Goal: Task Accomplishment & Management: Manage account settings

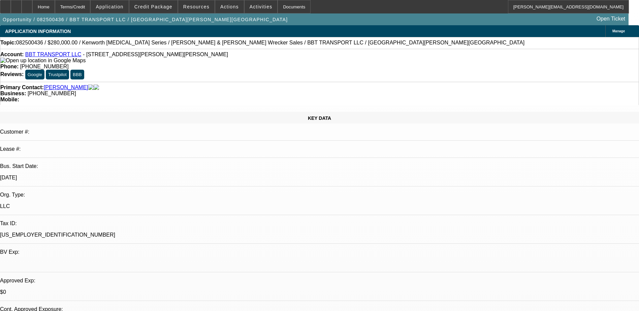
select select "0"
select select "2"
select select "0"
select select "6"
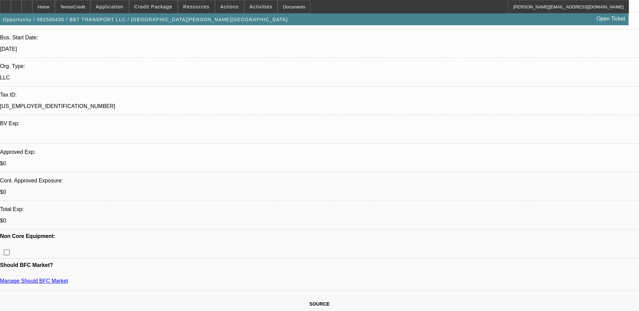
scroll to position [34, 0]
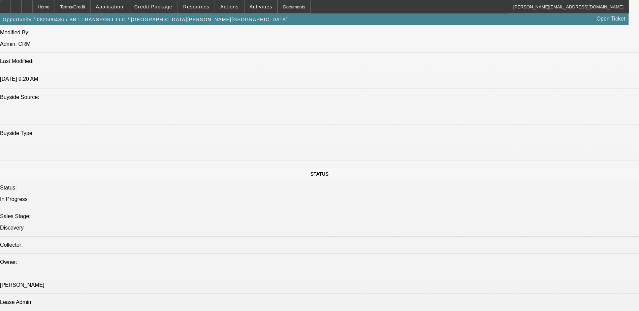
scroll to position [607, 0]
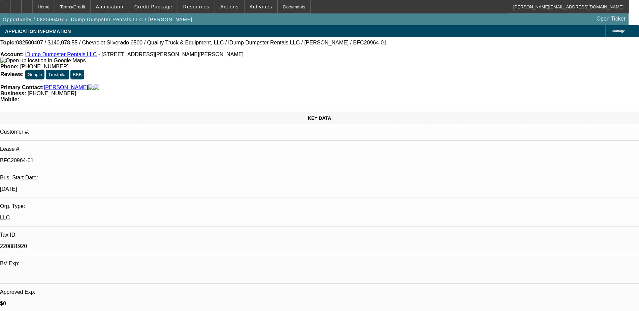
select select "0"
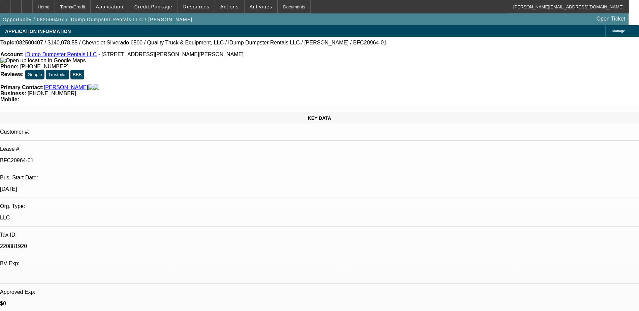
select select "0"
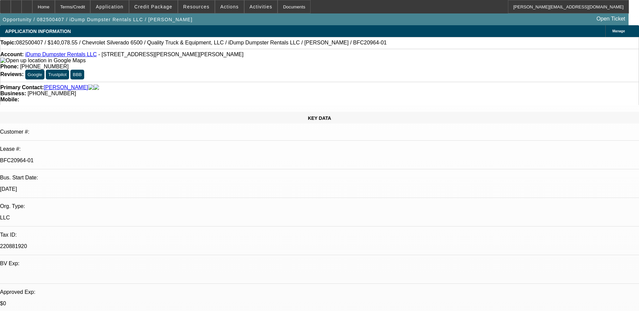
select select "0"
select select "1"
select select "6"
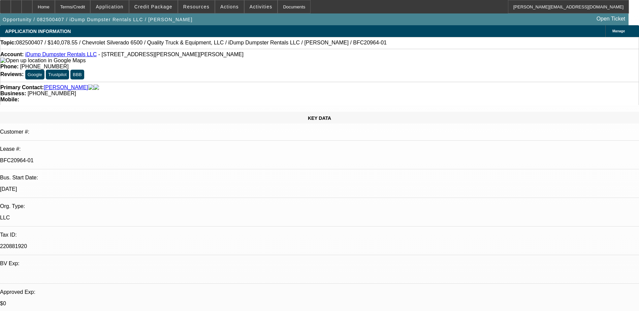
select select "1"
select select "6"
select select "1"
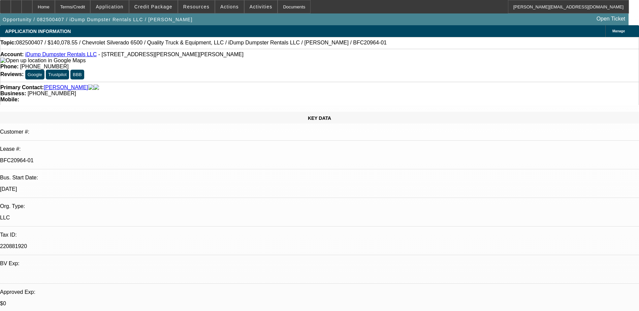
select select "6"
select select "1"
select select "6"
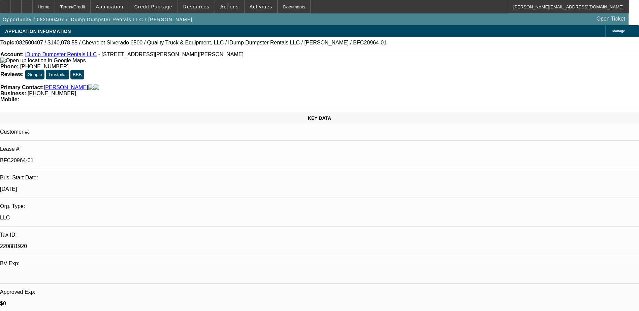
scroll to position [67, 0]
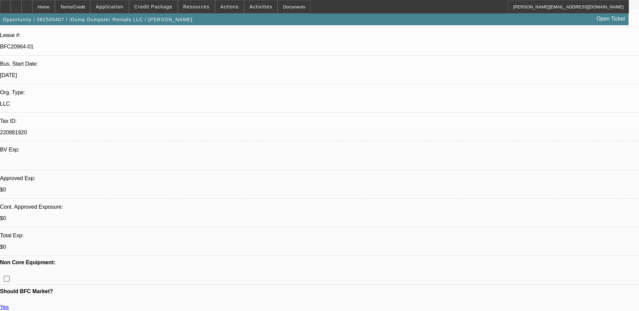
scroll to position [101, 0]
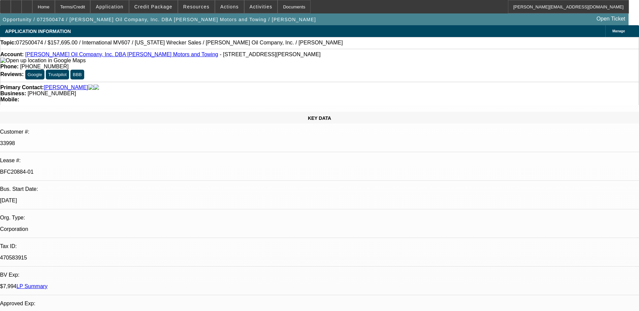
select select "0"
select select "0.1"
select select "4"
select select "0"
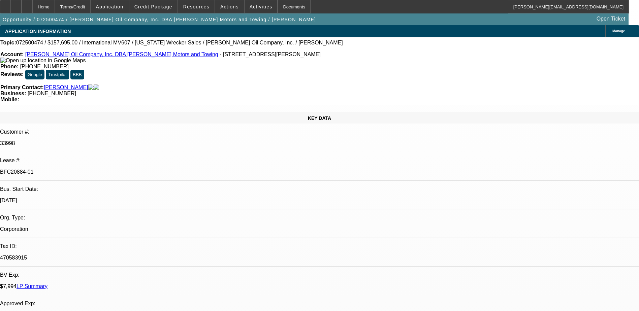
select select "0"
select select "6"
select select "0"
select select "2"
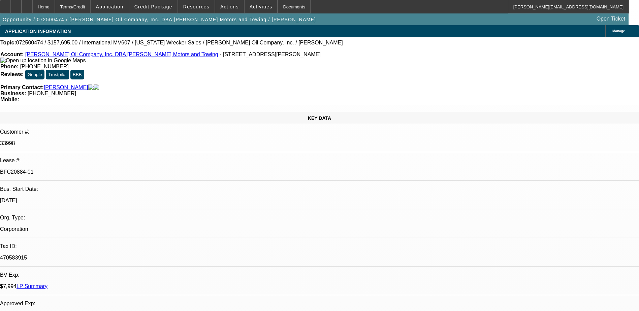
select select "2"
select select "0.1"
select select "4"
select select "0"
select select "2"
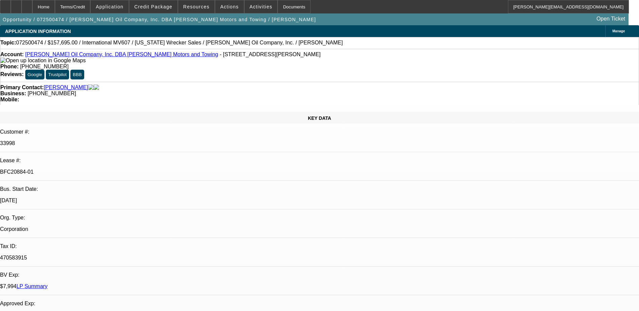
select select "2"
select select "0.1"
select select "4"
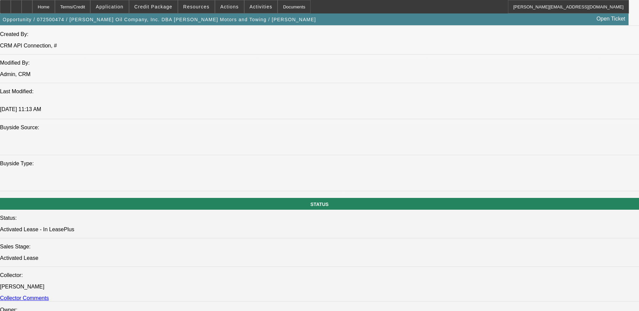
scroll to position [815, 0]
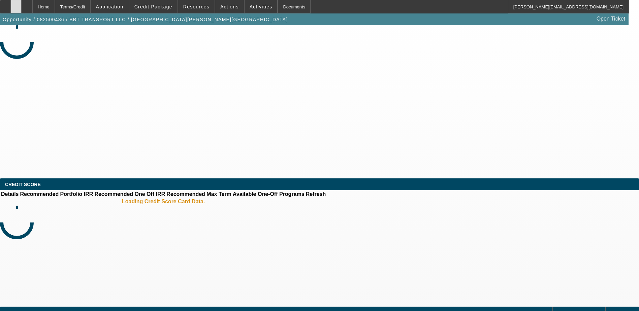
select select "0"
select select "2"
select select "0"
select select "6"
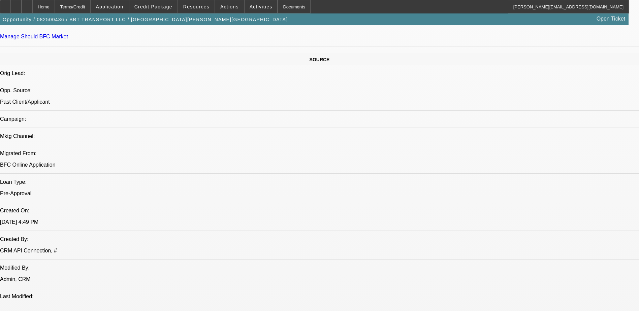
scroll to position [239, 0]
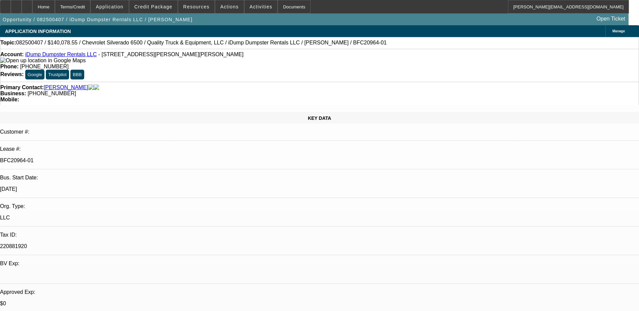
select select "0"
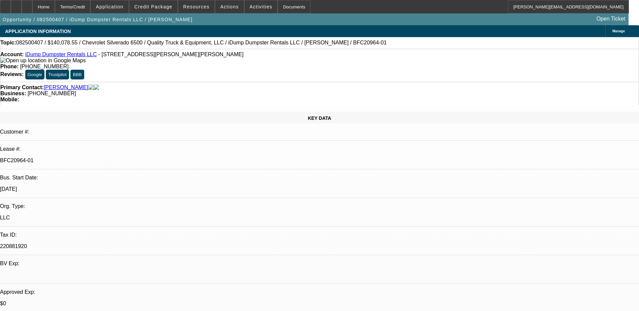
select select "0"
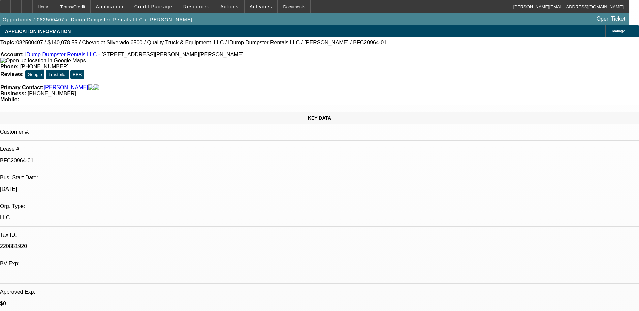
select select "0"
select select "1"
select select "6"
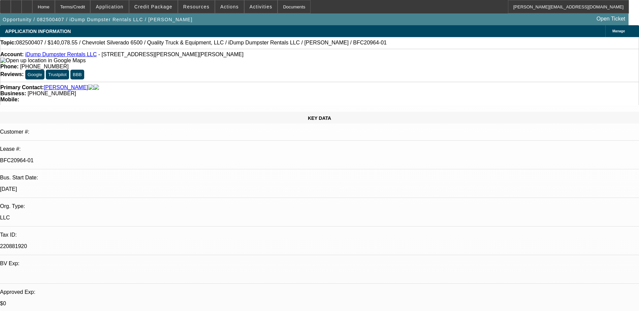
select select "1"
select select "6"
select select "1"
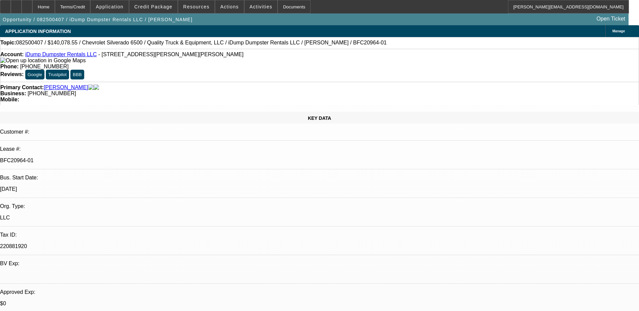
select select "6"
select select "1"
select select "6"
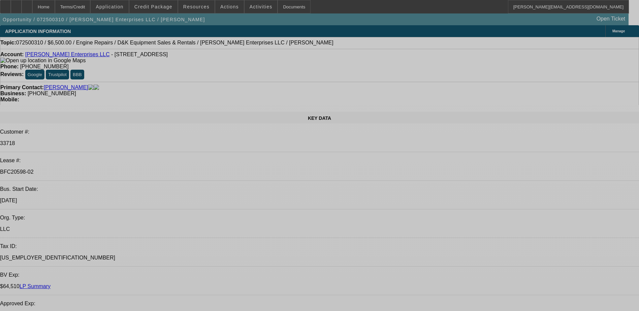
select select "0"
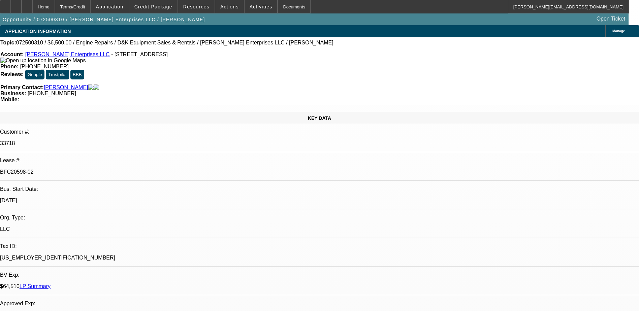
select select "0"
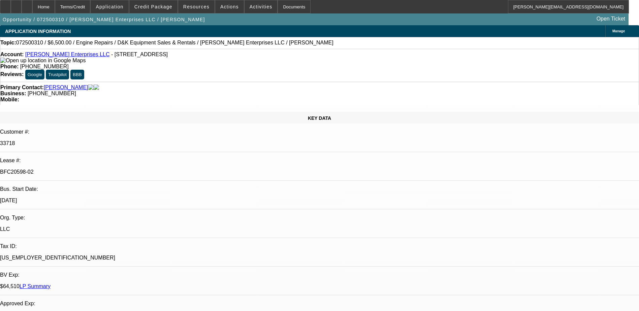
select select "0"
select select "0.1"
select select "1"
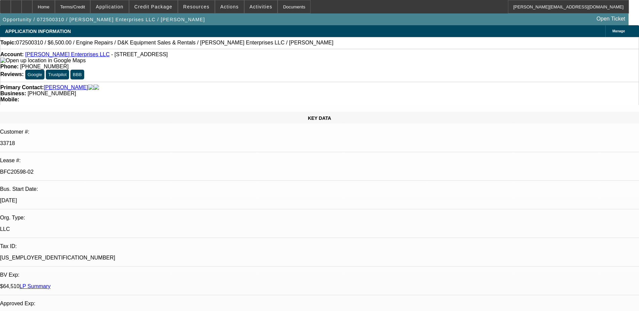
select select "2"
select select "6"
select select "1"
select select "2"
select select "6"
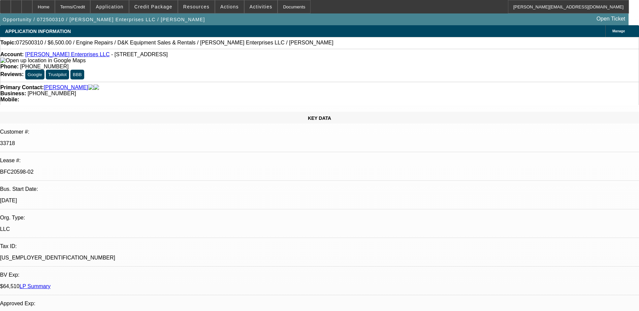
select select "1"
select select "2"
select select "6"
select select "1"
select select "2"
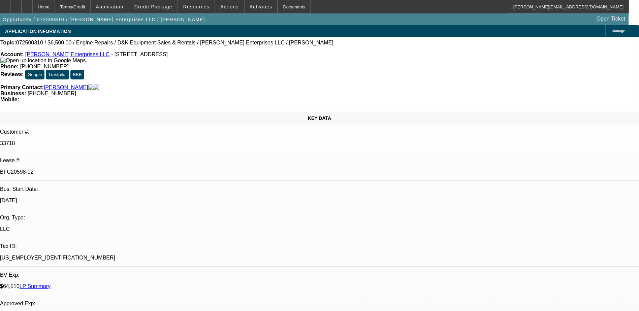
select select "4"
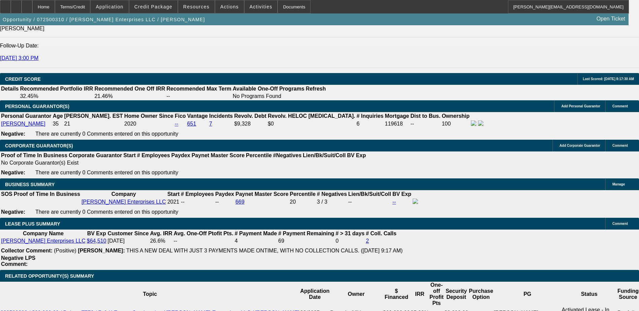
scroll to position [910, 0]
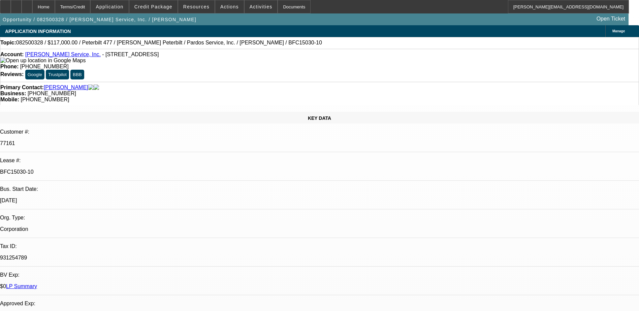
select select "0"
select select "2"
select select "0"
select select "6"
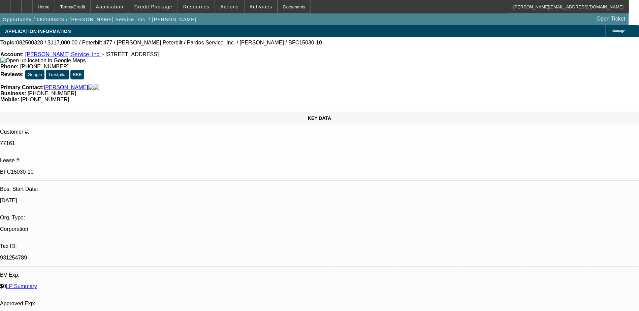
select select "0"
select select "6"
select select "0"
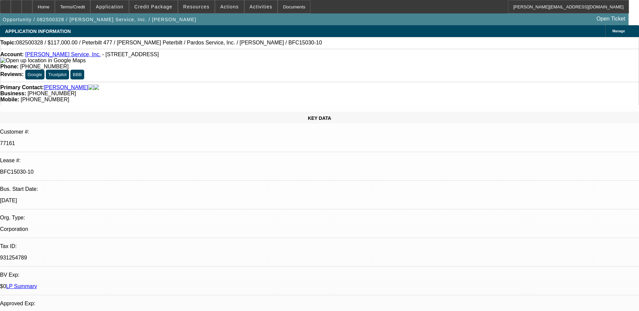
select select "0"
select select "6"
select select "0"
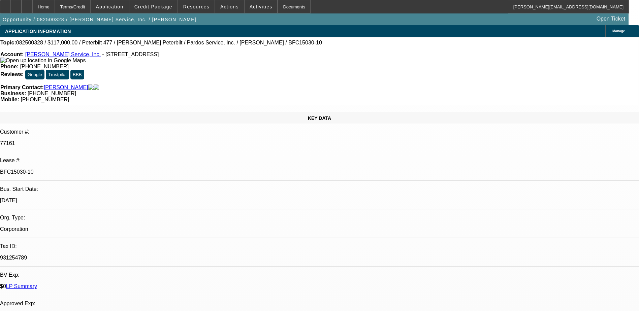
select select "0"
select select "6"
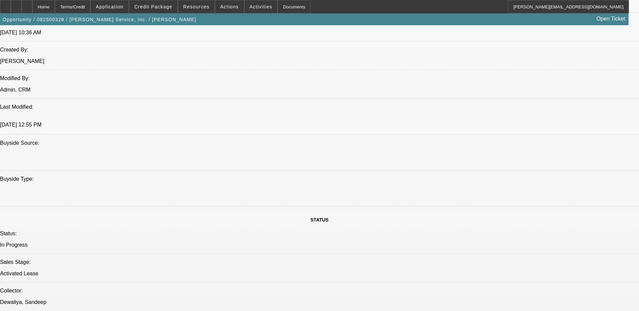
scroll to position [539, 0]
